Goal: Browse casually: Explore the website without a specific task or goal

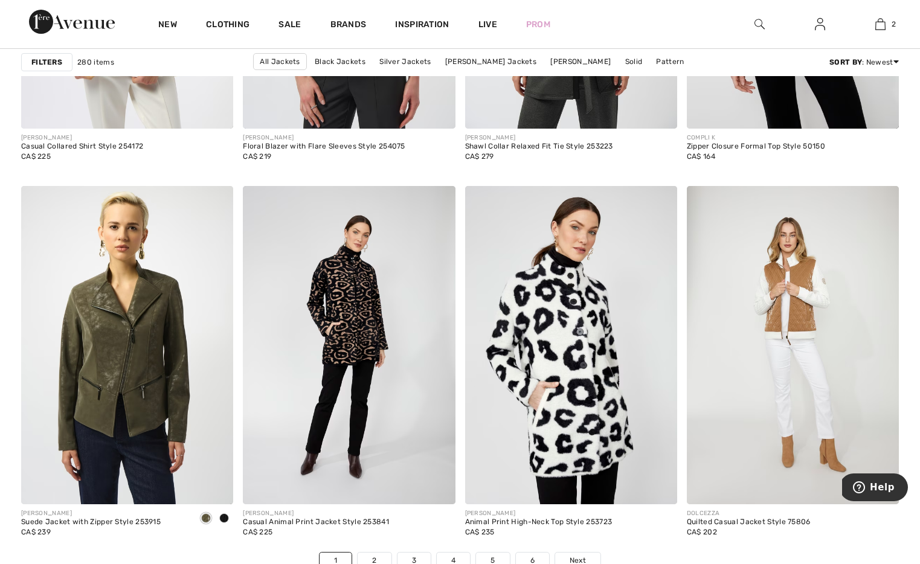
scroll to position [5405, 0]
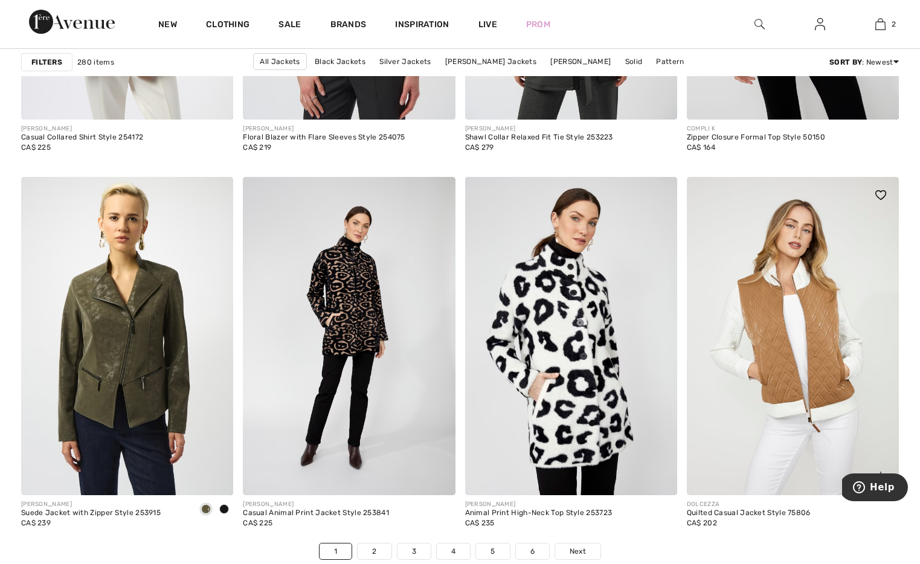
click at [748, 352] on img at bounding box center [793, 336] width 212 height 318
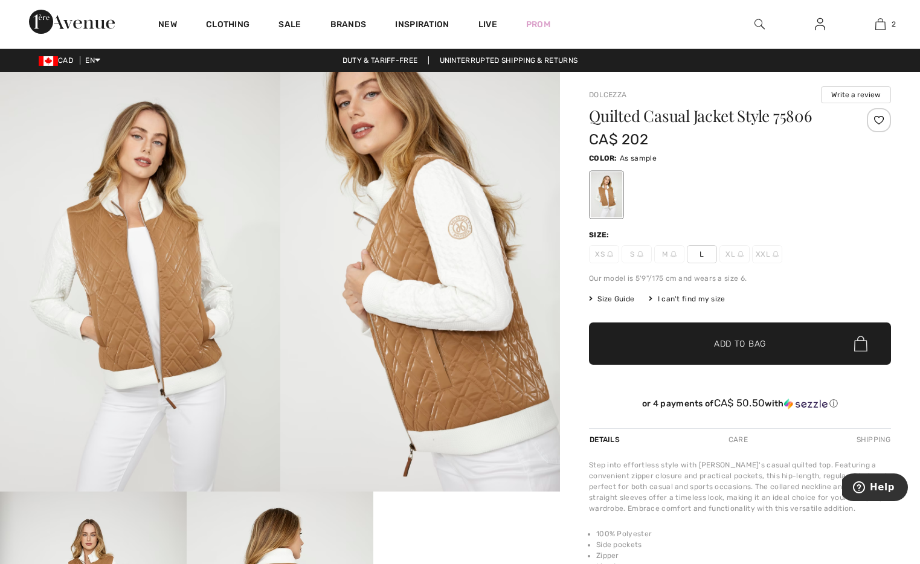
click at [639, 252] on img at bounding box center [641, 254] width 6 height 6
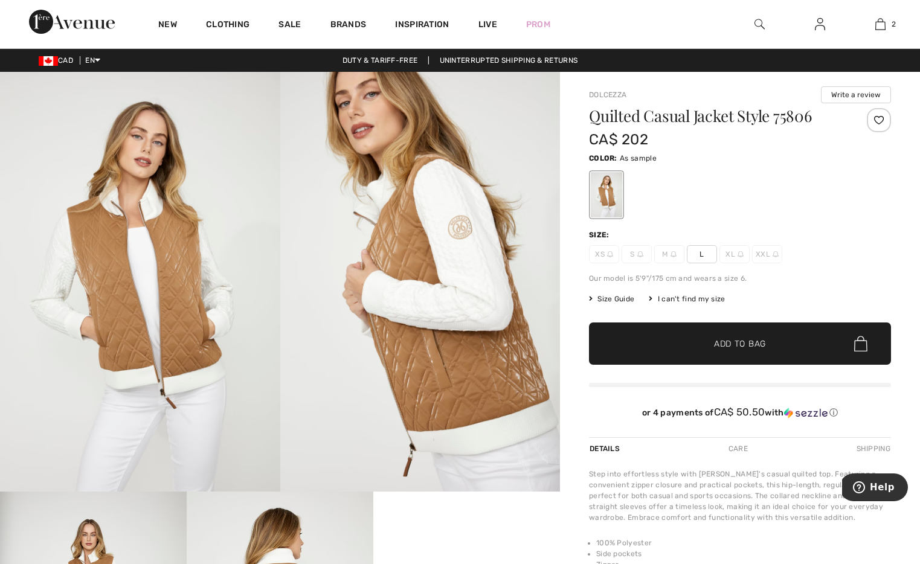
click at [639, 252] on img at bounding box center [641, 254] width 6 height 6
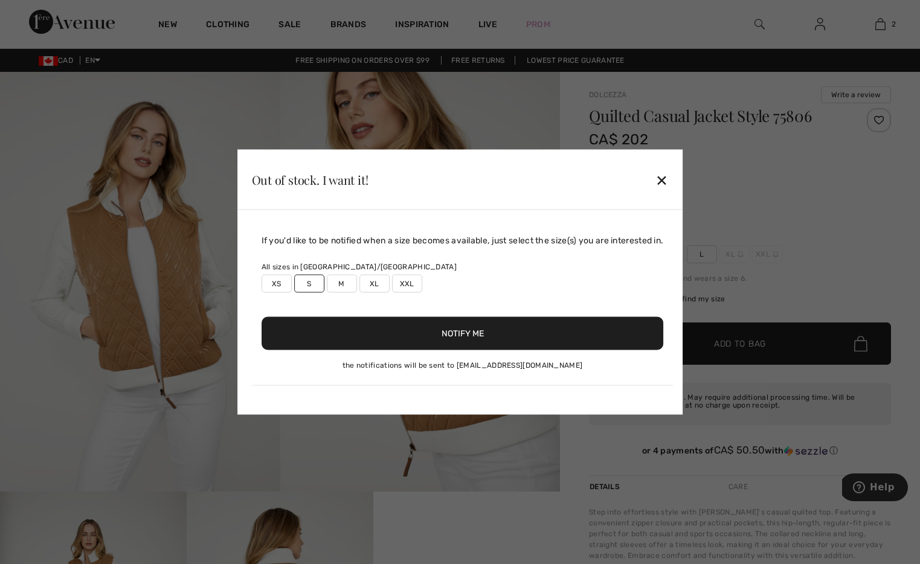
click at [665, 181] on div "✕" at bounding box center [662, 179] width 13 height 25
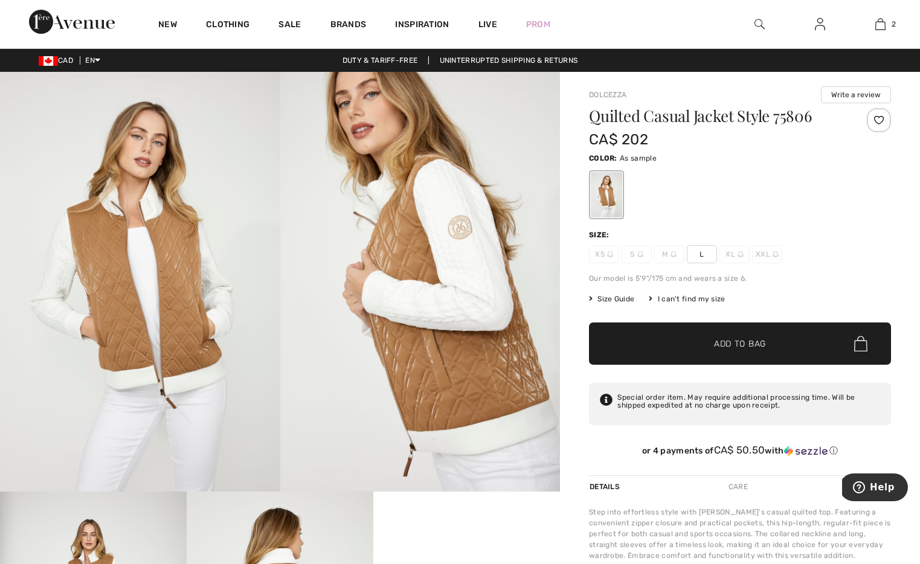
click at [638, 253] on img at bounding box center [641, 254] width 6 height 6
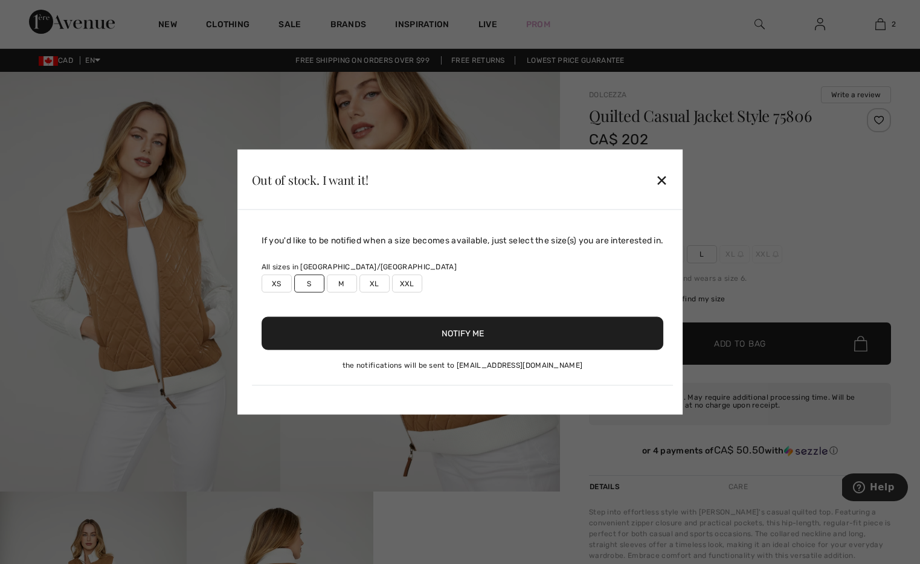
click at [433, 334] on button "Notify Me" at bounding box center [463, 333] width 403 height 33
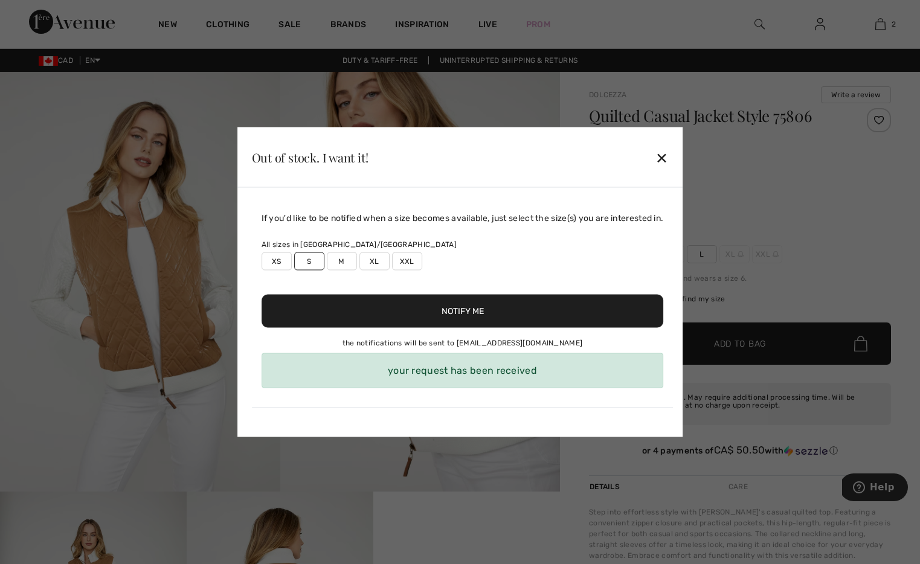
click at [444, 376] on div "your request has been received" at bounding box center [463, 371] width 403 height 35
click at [675, 158] on div "Out of stock. I want it! ✕" at bounding box center [461, 158] width 446 height 60
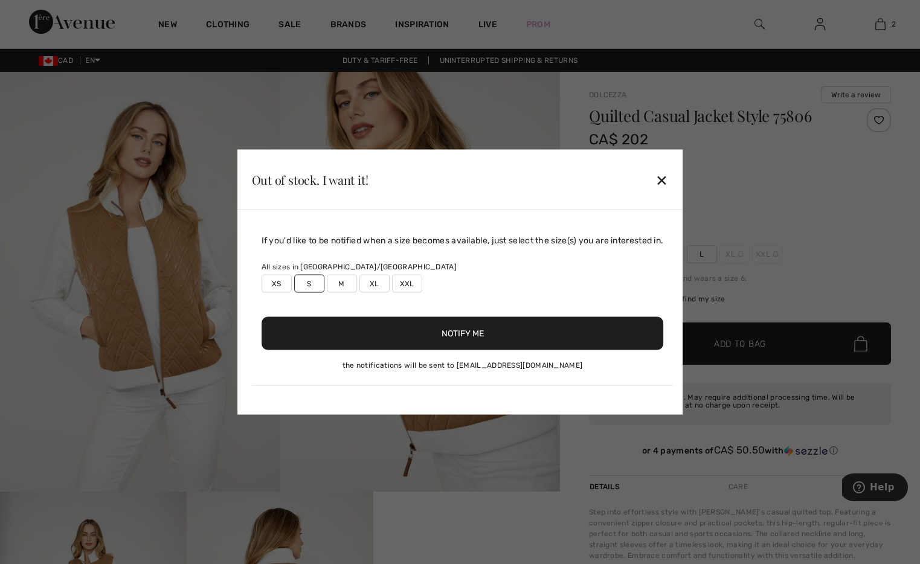
click at [668, 172] on div "✕" at bounding box center [662, 179] width 13 height 25
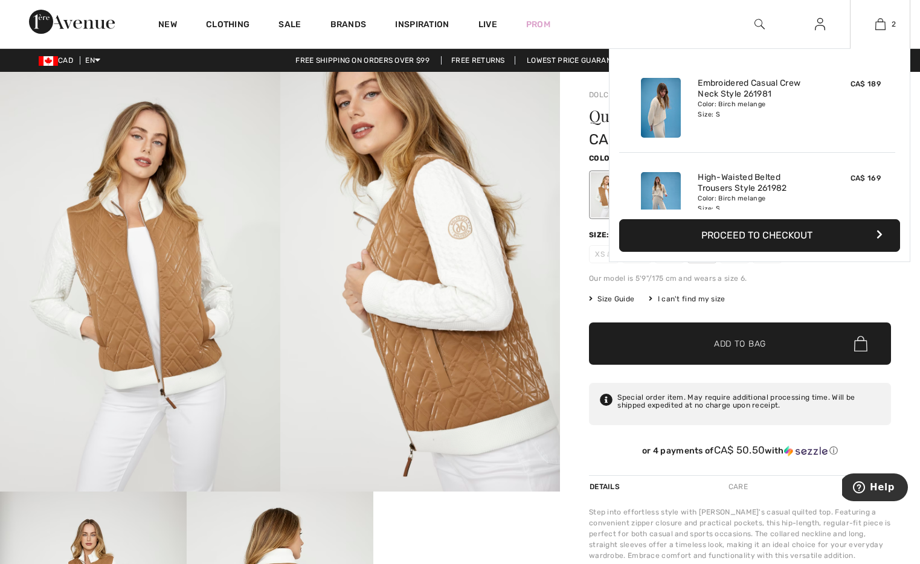
click at [747, 104] on div "Color: Birch melange Size: S" at bounding box center [757, 109] width 119 height 19
click at [712, 183] on link "High-Waisted Belted Trousers Style 261982" at bounding box center [757, 183] width 119 height 22
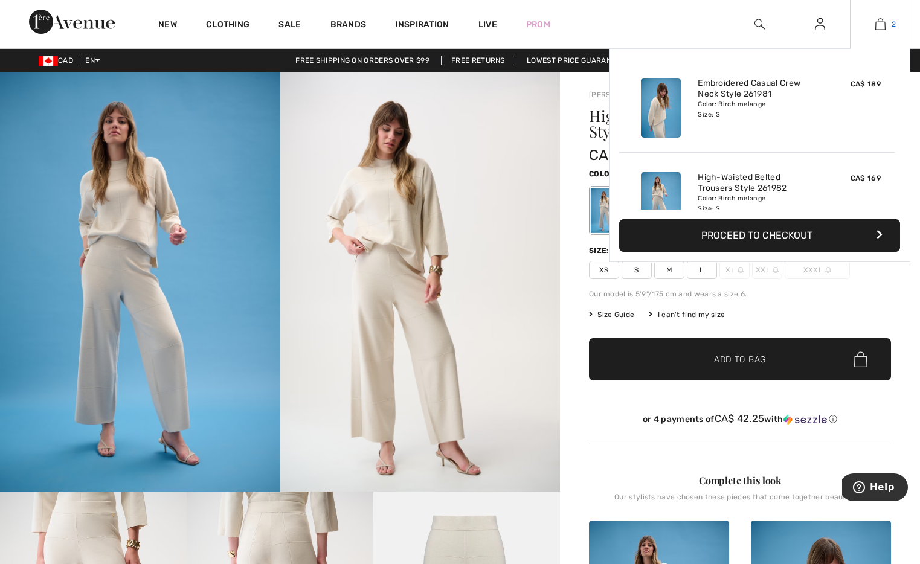
click at [889, 22] on link "2" at bounding box center [880, 24] width 59 height 15
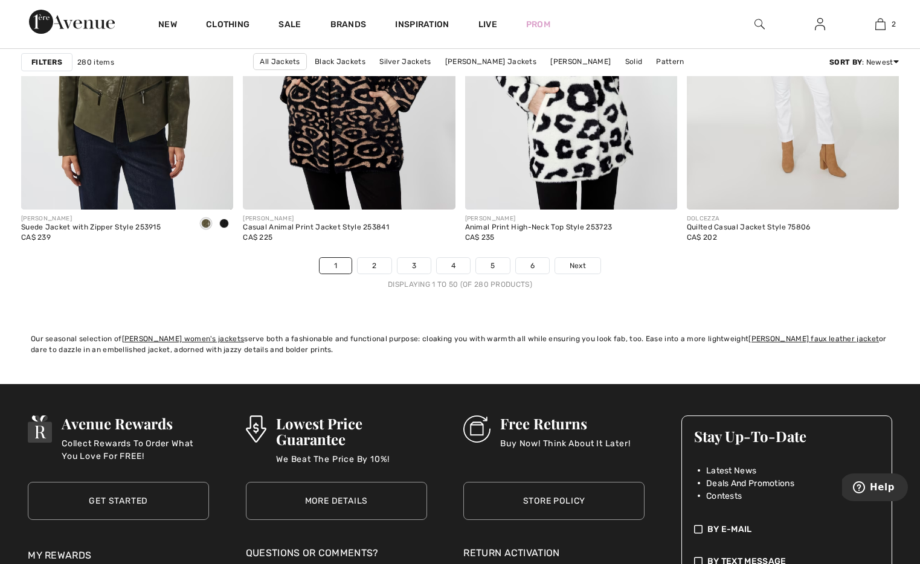
scroll to position [5743, 0]
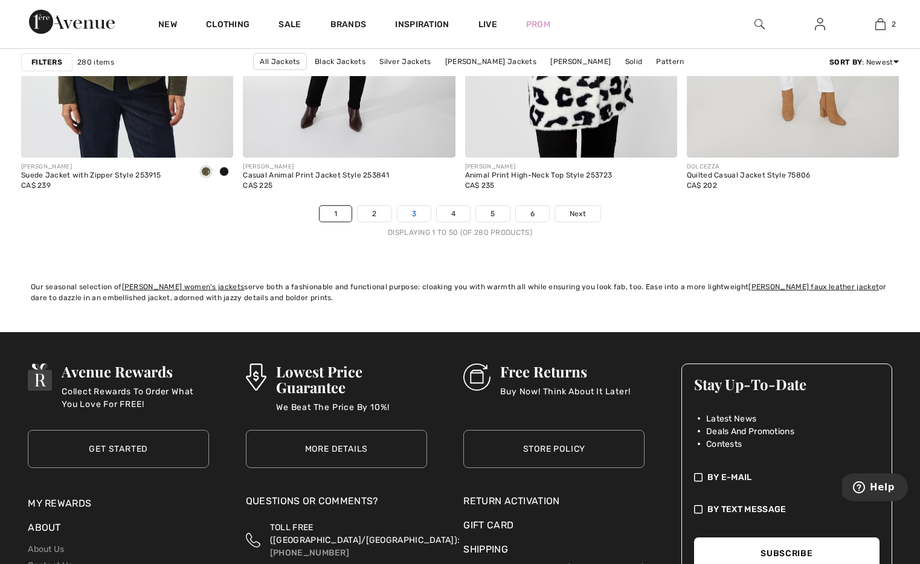
click at [403, 214] on link "3" at bounding box center [414, 214] width 33 height 16
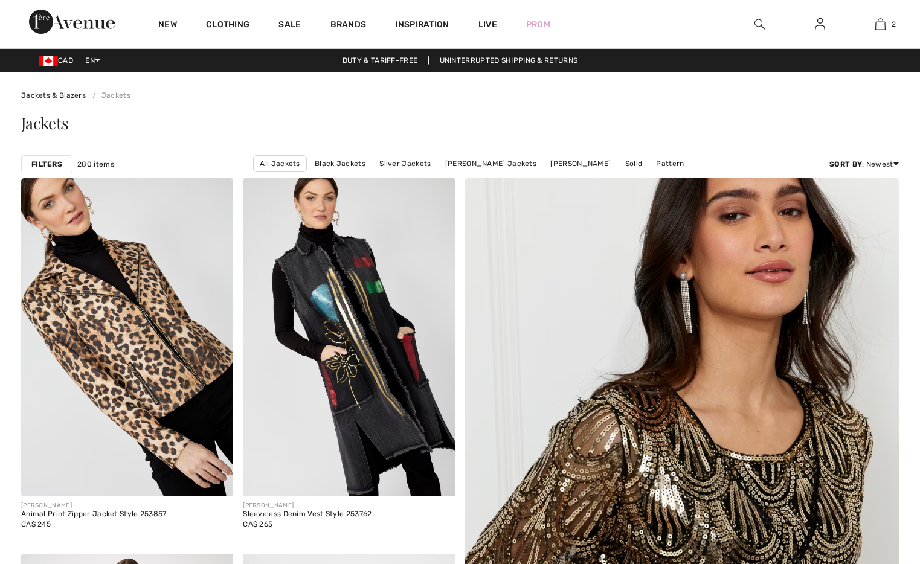
checkbox input "true"
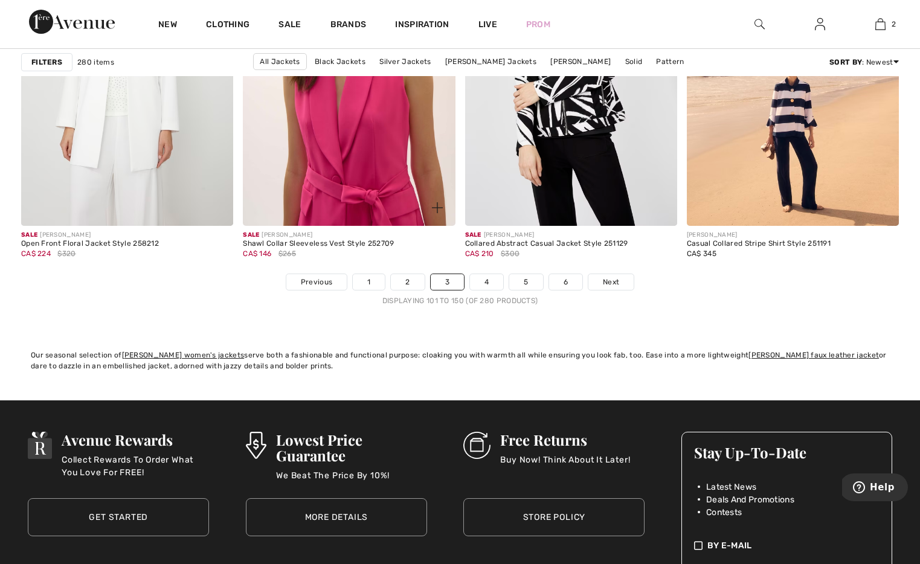
scroll to position [5676, 0]
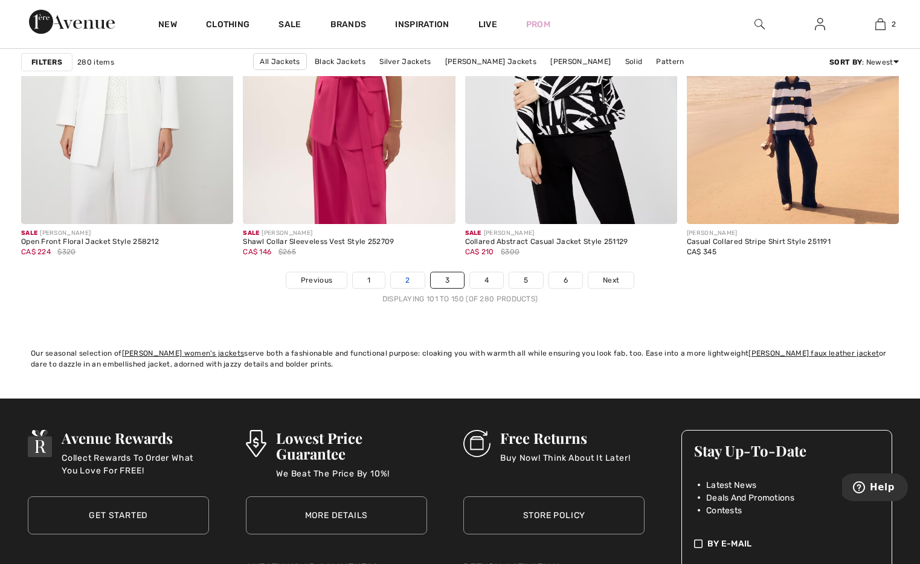
click at [407, 285] on link "2" at bounding box center [407, 281] width 33 height 16
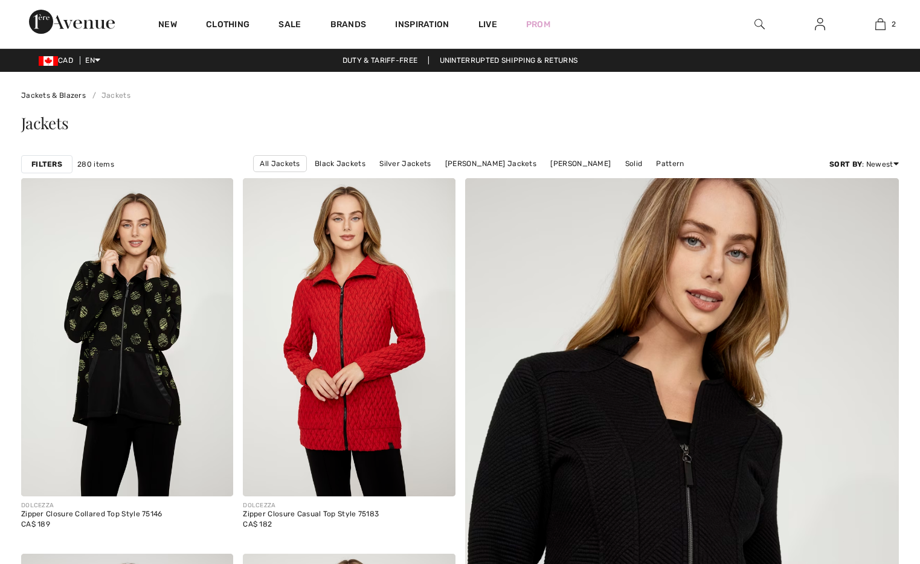
checkbox input "true"
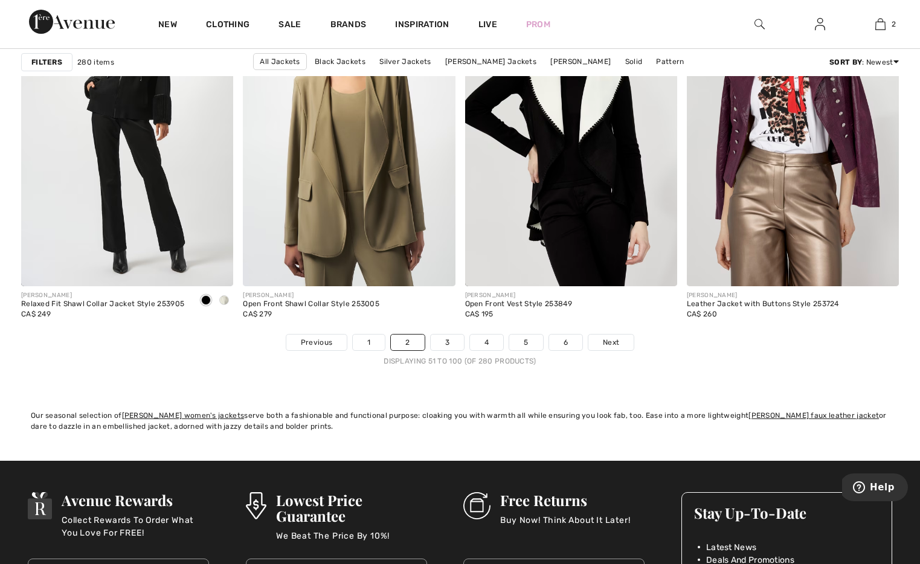
scroll to position [5723, 0]
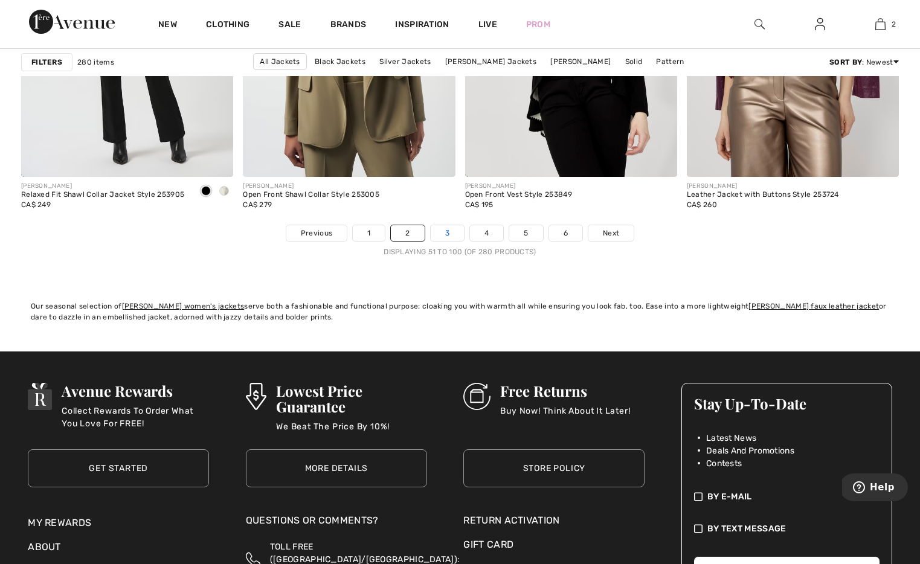
click at [448, 231] on link "3" at bounding box center [447, 233] width 33 height 16
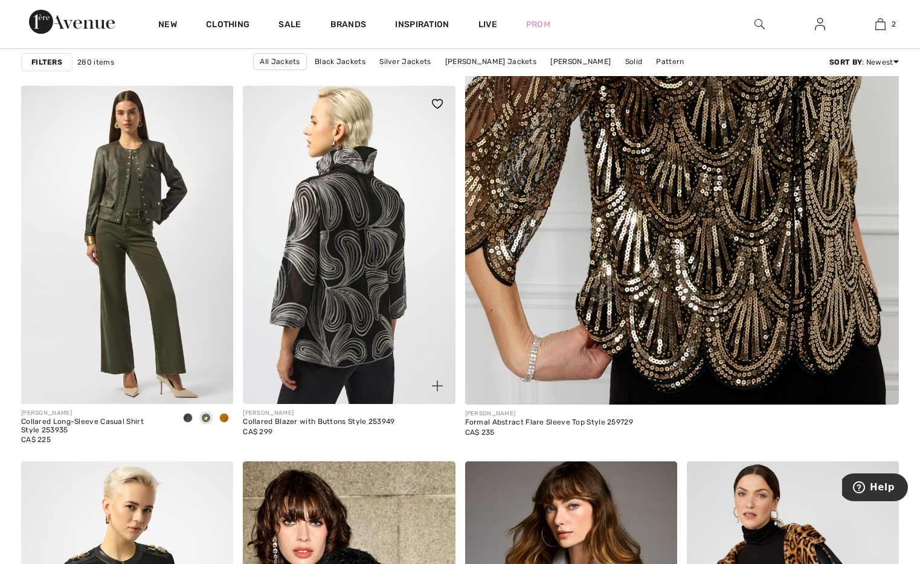
scroll to position [468, 0]
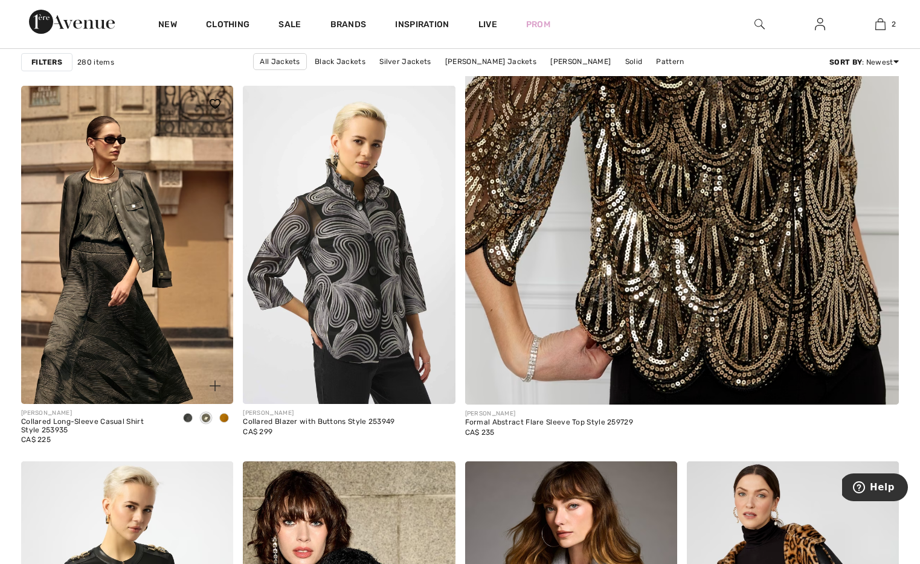
click at [109, 243] on img at bounding box center [127, 245] width 212 height 318
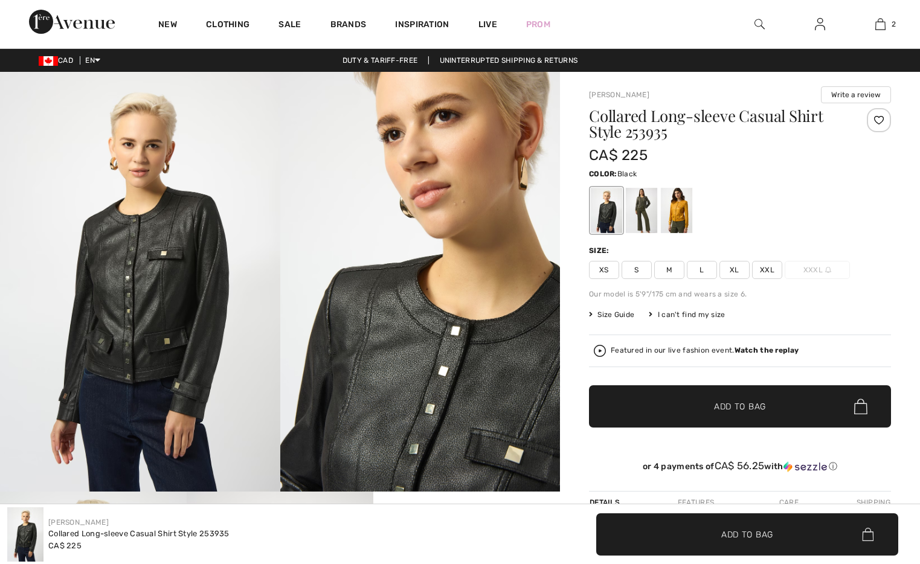
checkbox input "true"
click at [637, 206] on div at bounding box center [641, 210] width 31 height 45
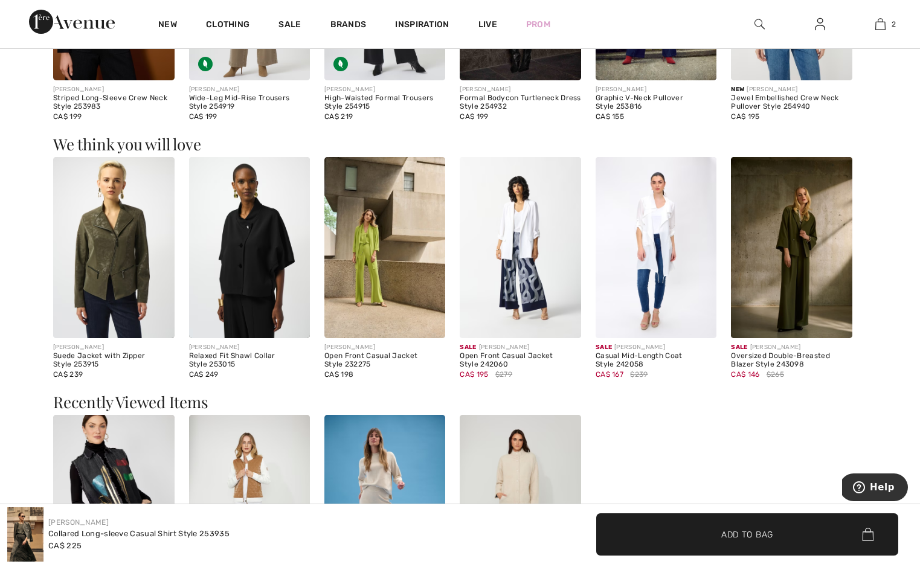
scroll to position [1203, 0]
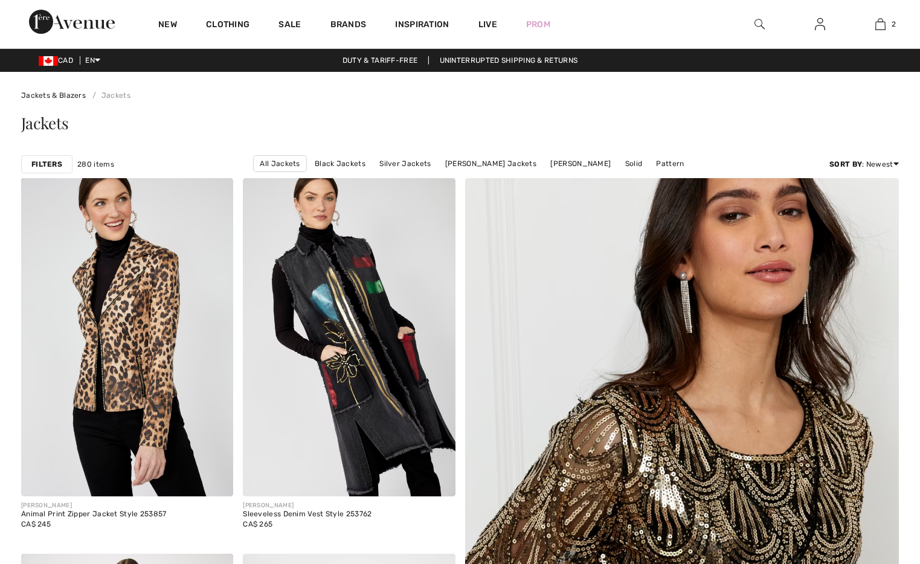
checkbox input "true"
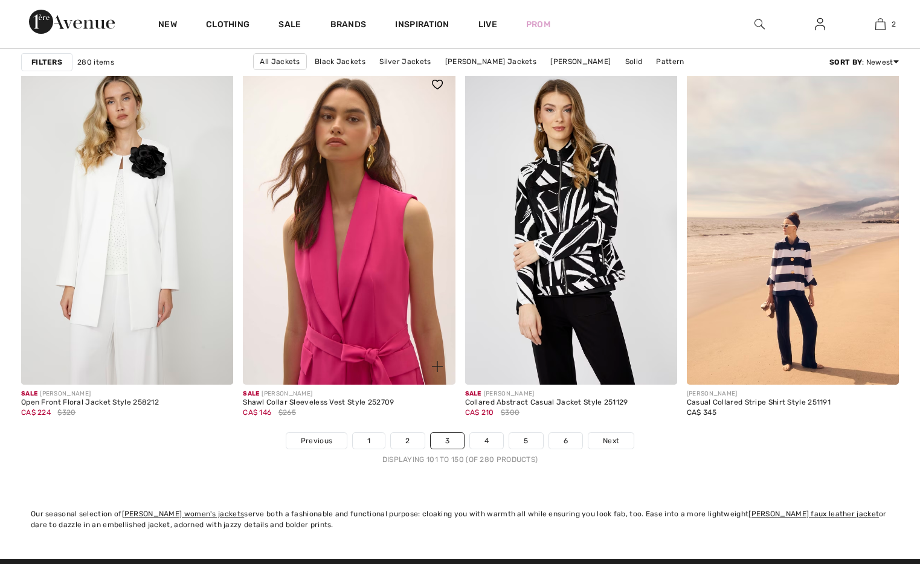
scroll to position [5520, 0]
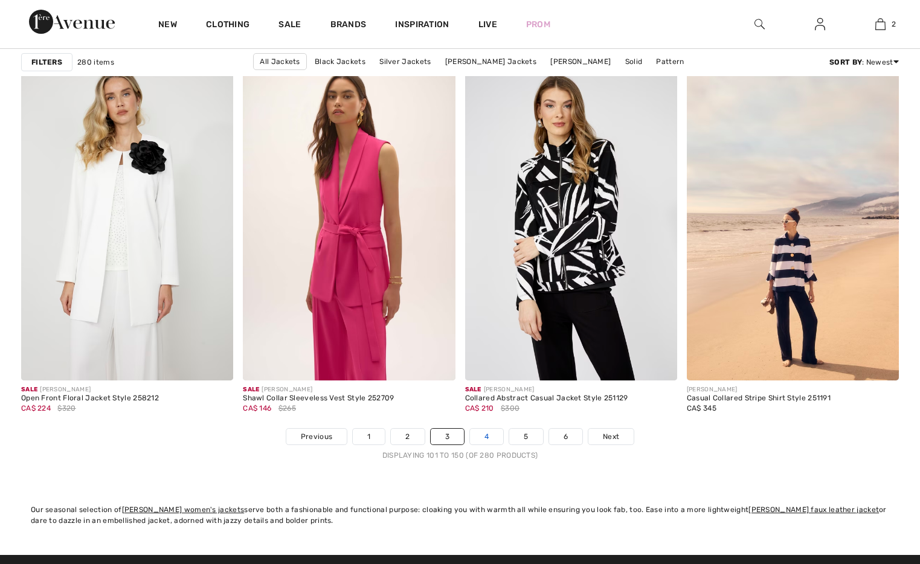
click at [485, 435] on link "4" at bounding box center [486, 437] width 33 height 16
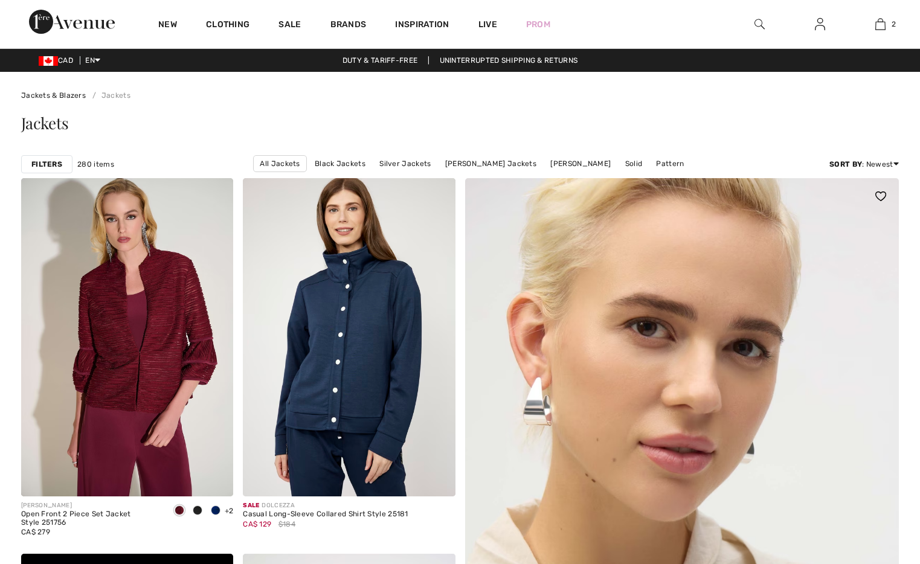
checkbox input "true"
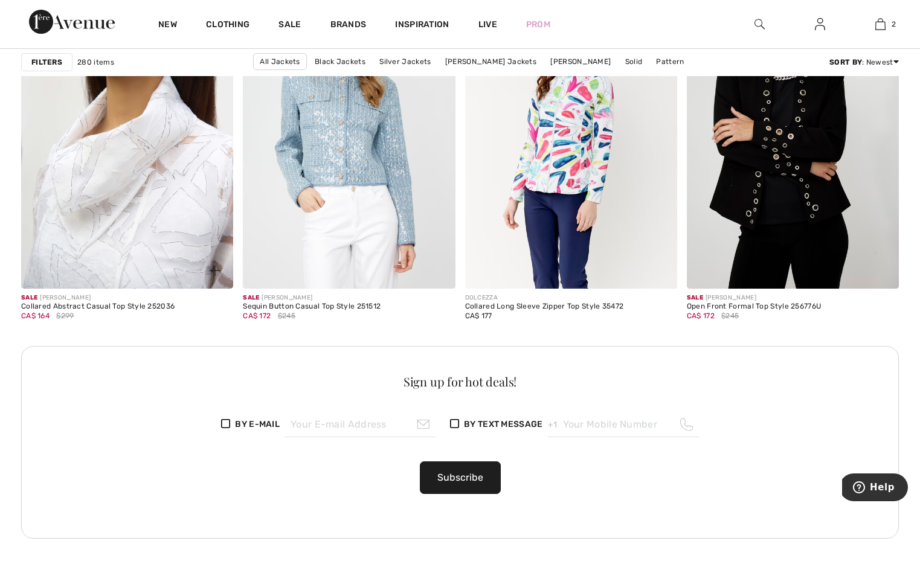
scroll to position [1349, 0]
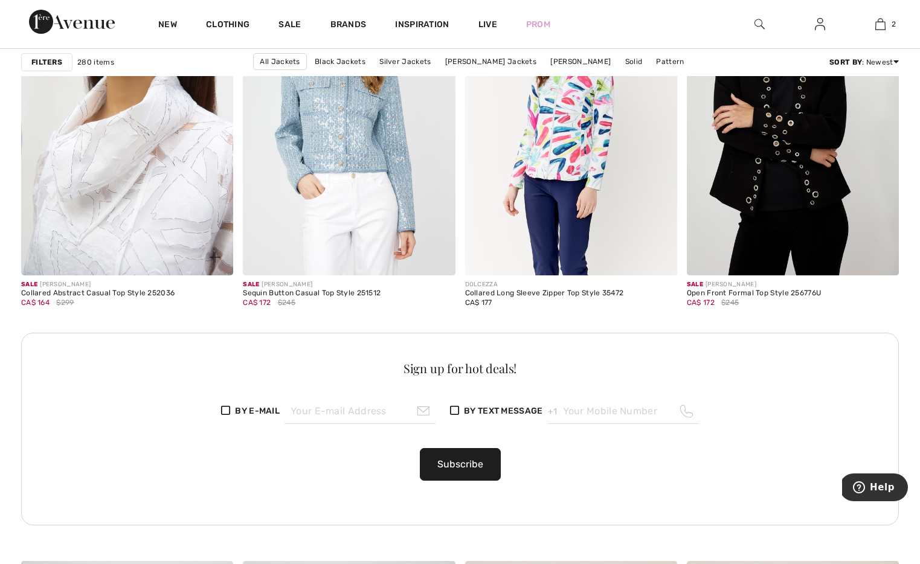
click at [166, 150] on img at bounding box center [127, 116] width 212 height 318
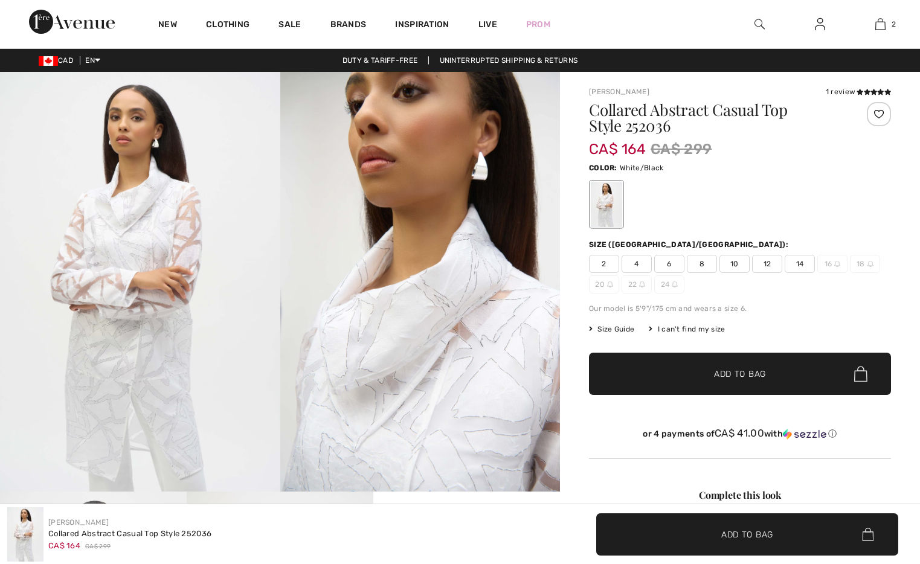
checkbox input "true"
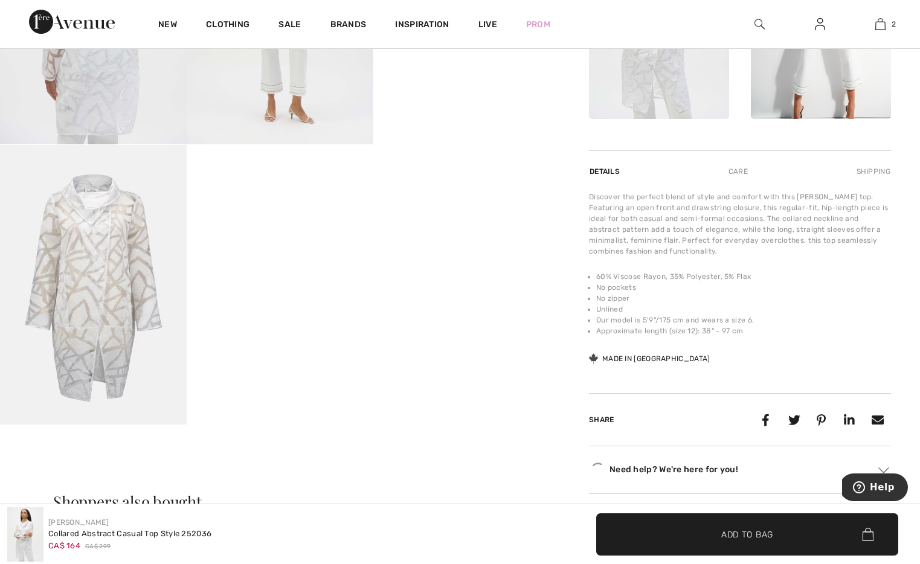
scroll to position [673, 0]
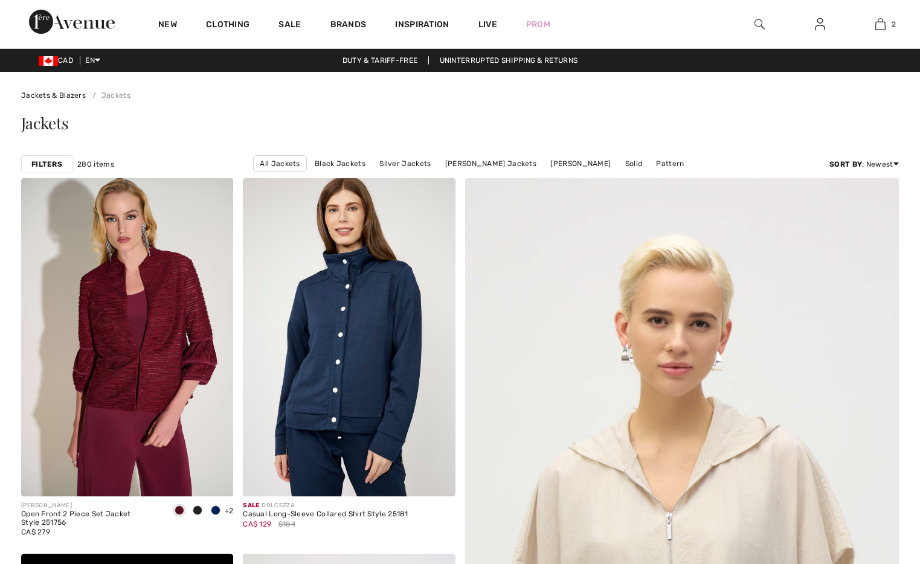
scroll to position [1356, 0]
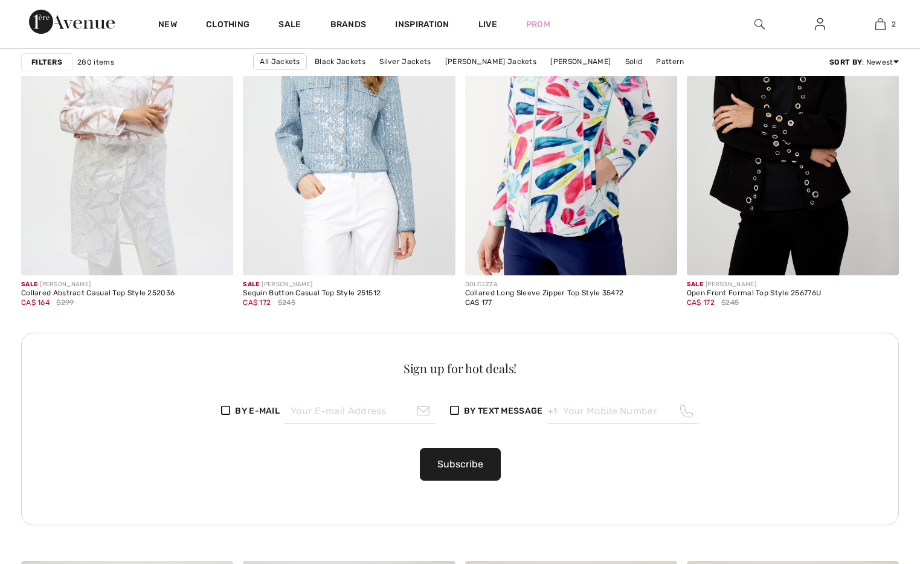
checkbox input "true"
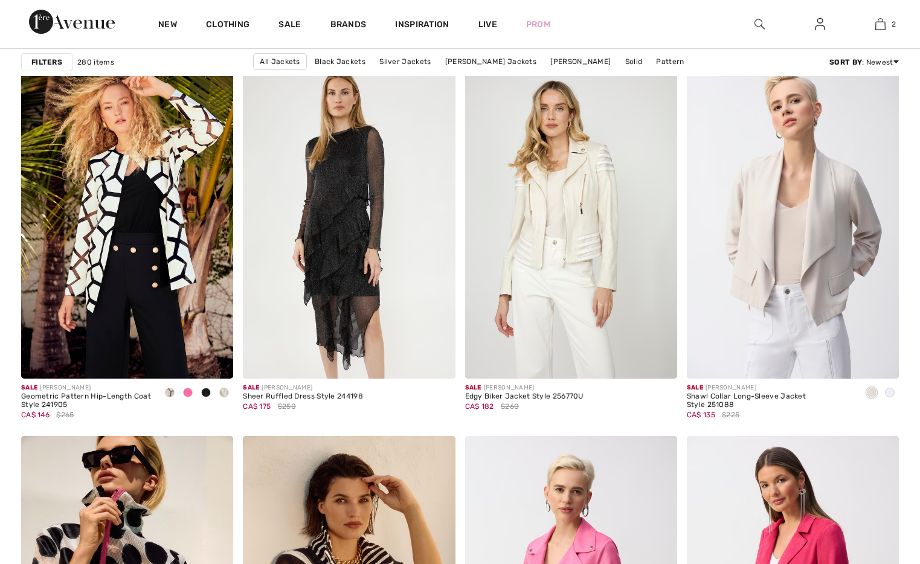
scroll to position [5146, 0]
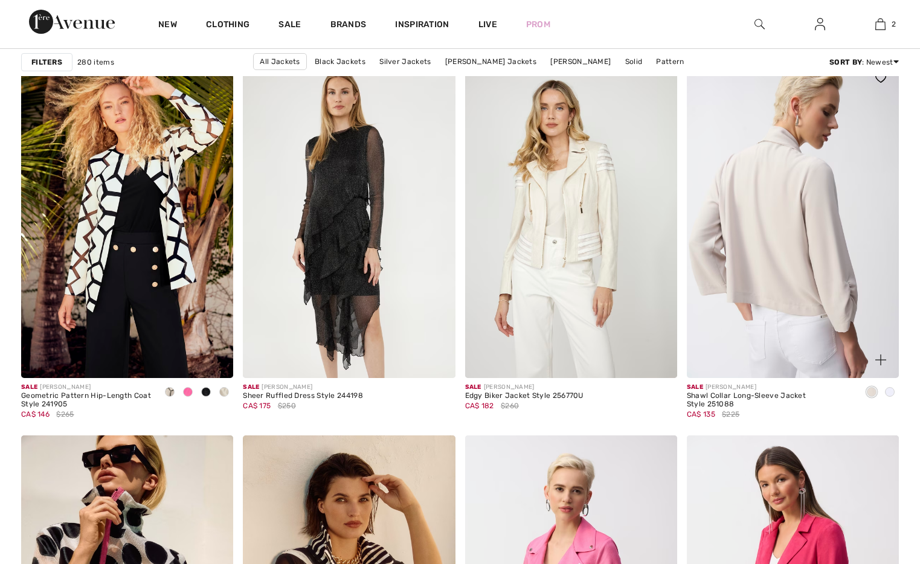
click at [787, 257] on img at bounding box center [793, 219] width 212 height 318
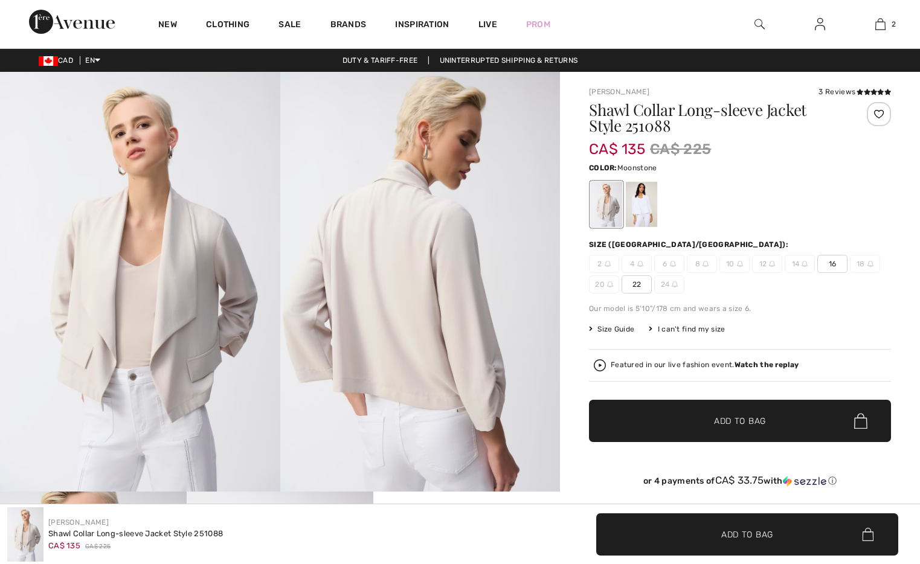
checkbox input "true"
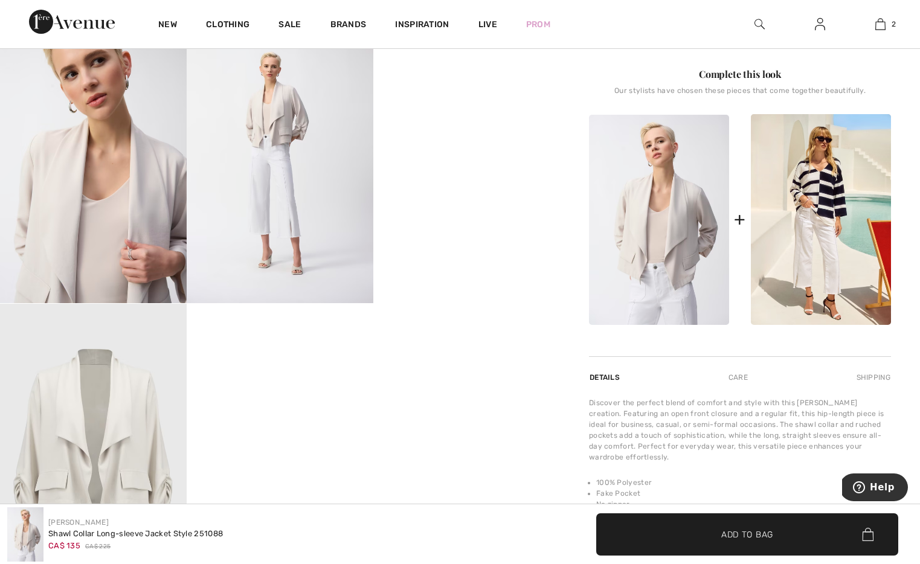
scroll to position [508, 0]
